Goal: Transaction & Acquisition: Subscribe to service/newsletter

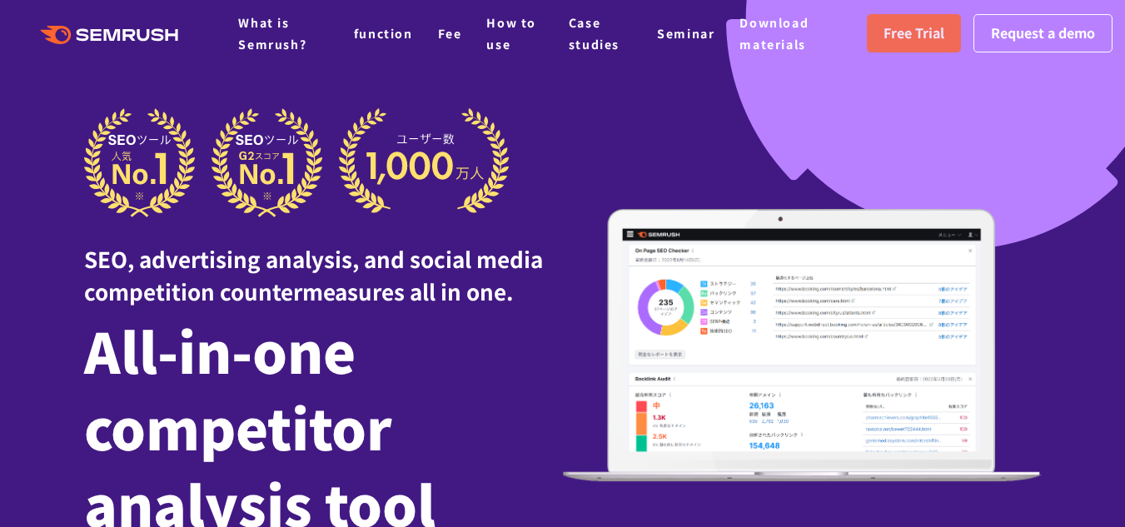
click at [922, 38] on font "Free Trial" at bounding box center [913, 32] width 61 height 20
click at [1030, 42] on font "Request a demo" at bounding box center [1043, 32] width 104 height 20
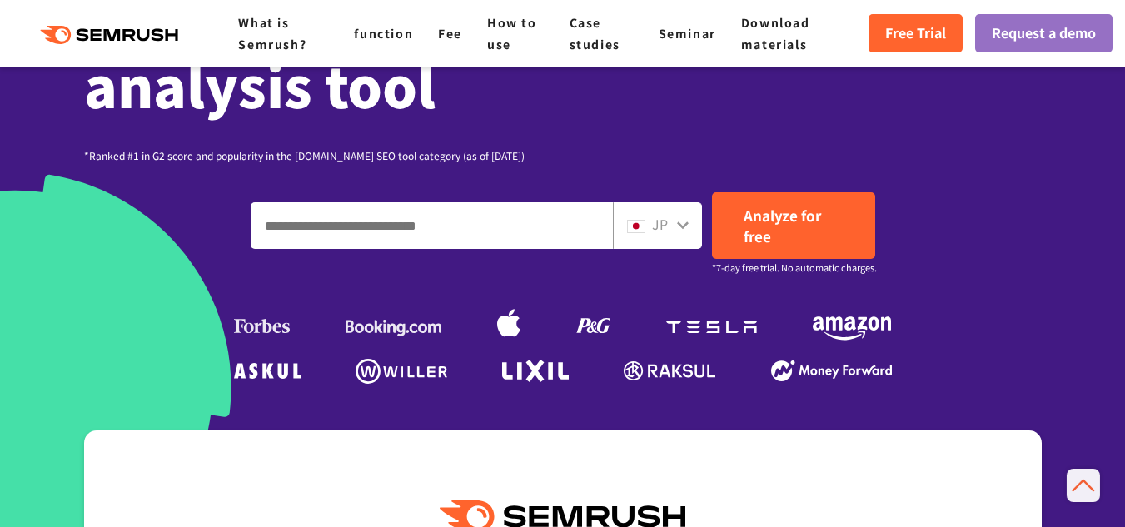
scroll to position [405, 0]
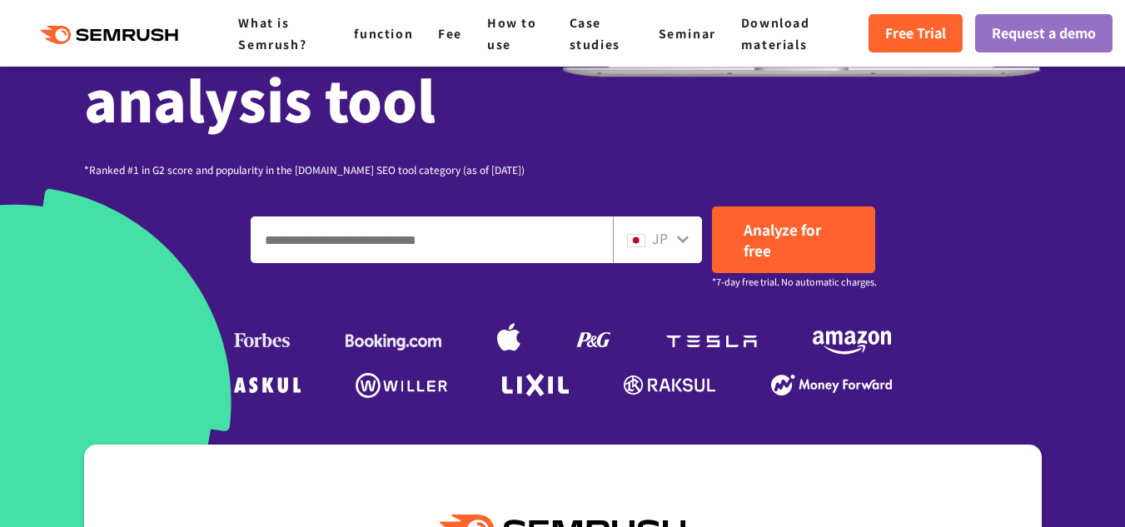
click at [504, 231] on input "Enter a domain, keyword or URL" at bounding box center [431, 239] width 360 height 45
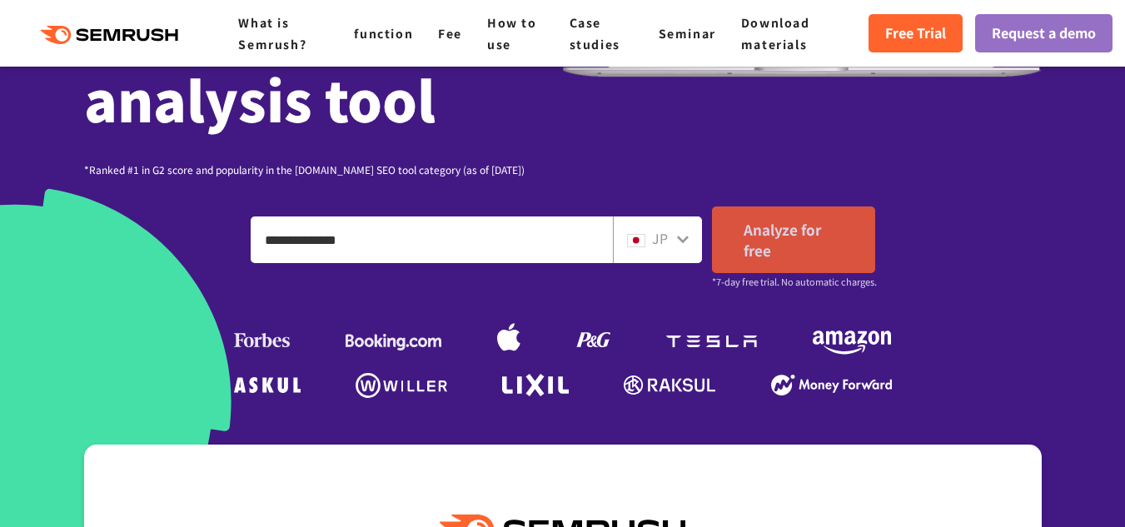
type input "**********"
click at [777, 243] on link "Analyze for free" at bounding box center [793, 239] width 163 height 67
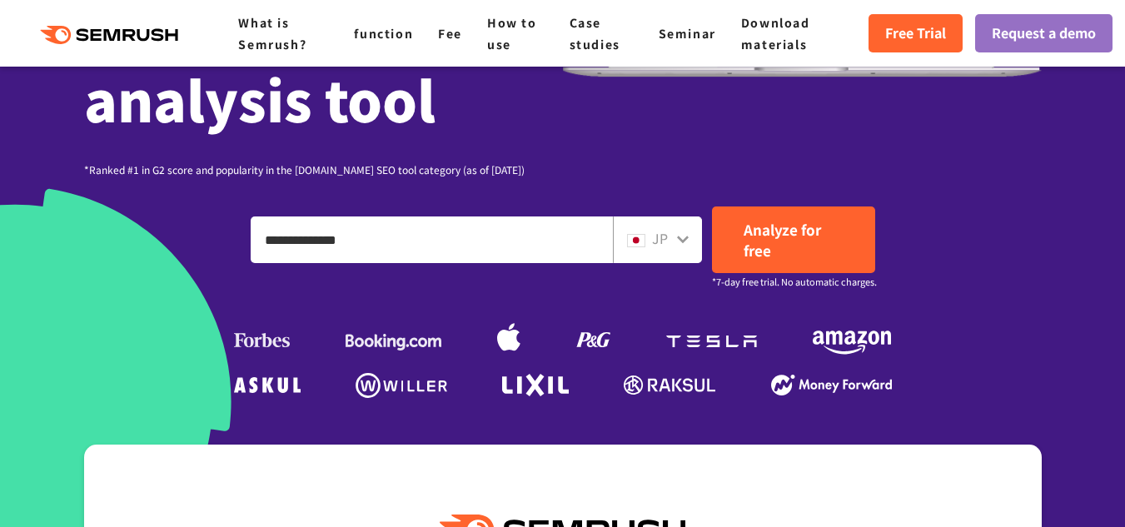
click at [686, 241] on icon at bounding box center [682, 238] width 13 height 13
click at [687, 237] on icon at bounding box center [683, 239] width 12 height 7
click at [650, 236] on div "JP" at bounding box center [653, 239] width 53 height 22
click at [677, 241] on icon at bounding box center [682, 238] width 13 height 13
click at [683, 236] on icon at bounding box center [682, 238] width 13 height 13
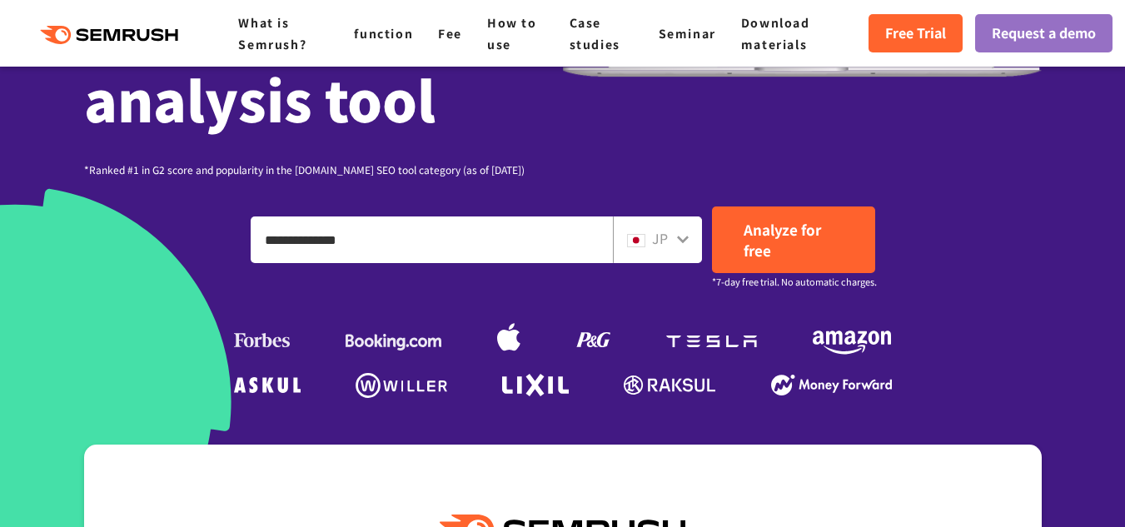
click at [683, 236] on icon at bounding box center [682, 238] width 13 height 13
click at [677, 234] on icon at bounding box center [682, 238] width 13 height 13
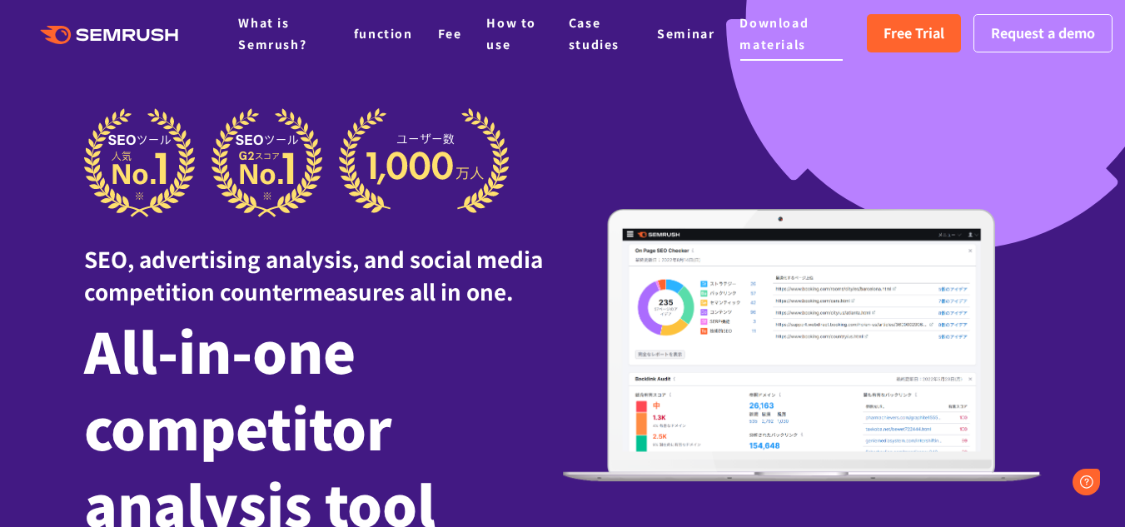
scroll to position [0, 0]
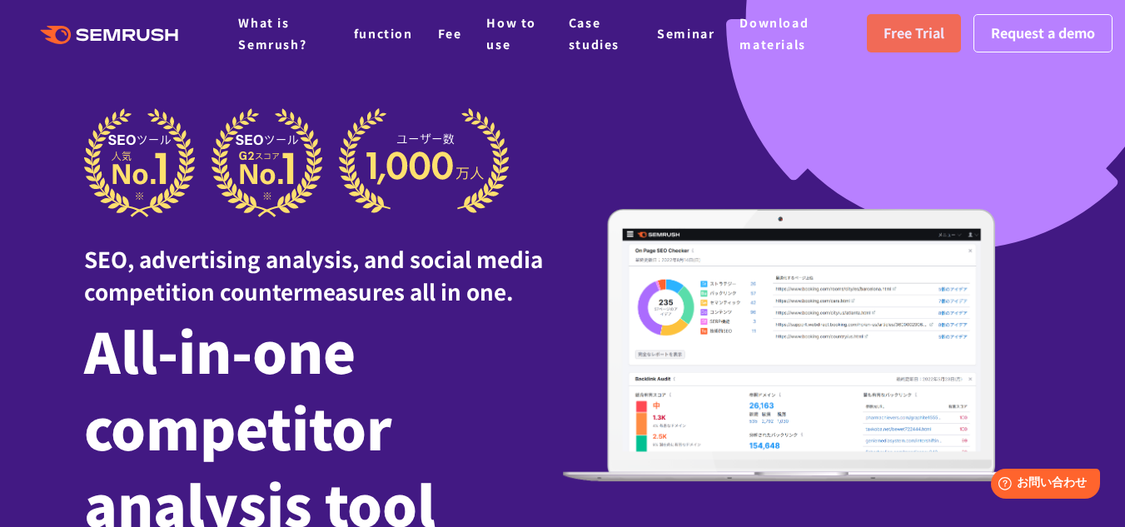
click at [915, 30] on font "Free Trial" at bounding box center [913, 32] width 61 height 20
